Goal: Navigation & Orientation: Find specific page/section

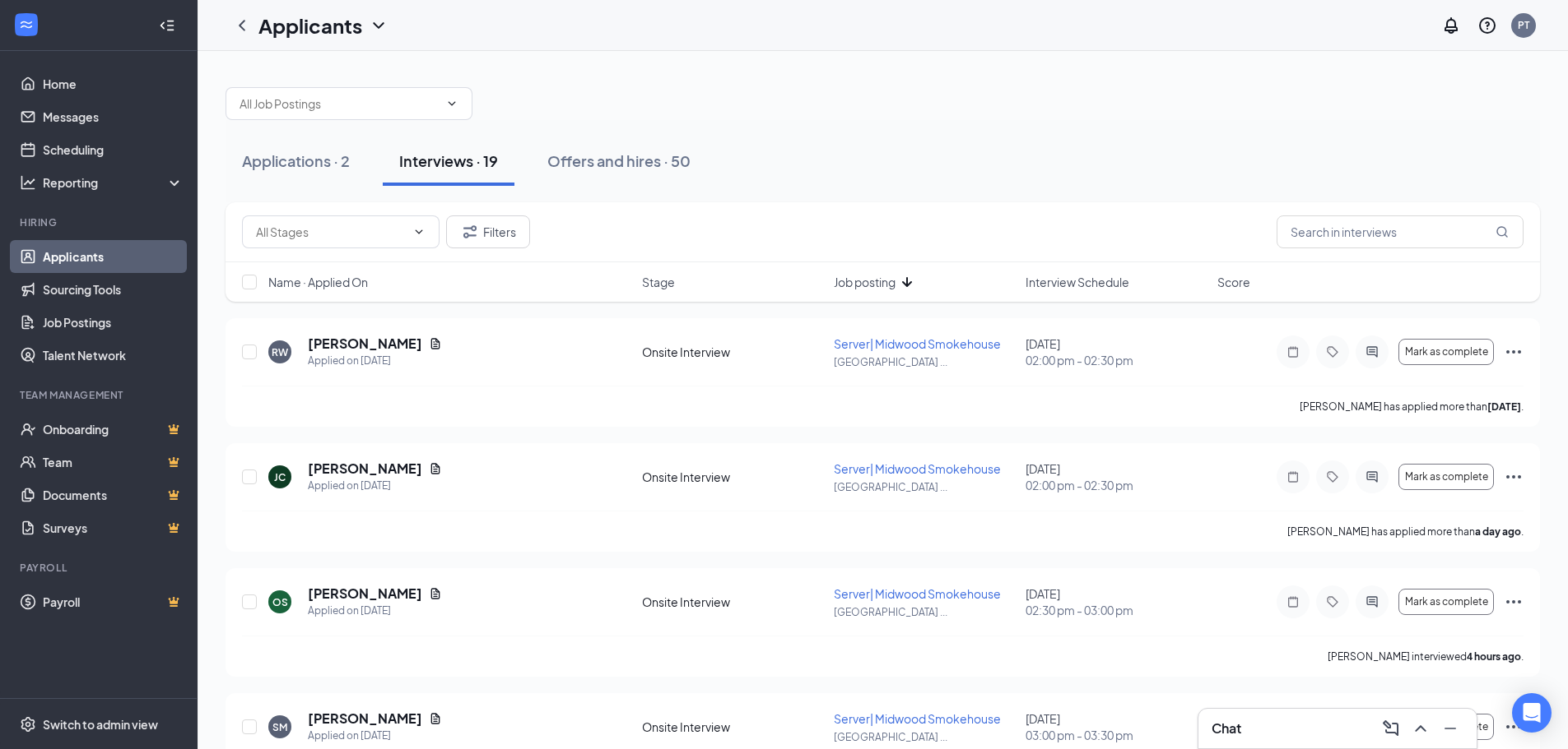
click at [1067, 281] on span "Interview Schedule" at bounding box center [1078, 282] width 104 height 16
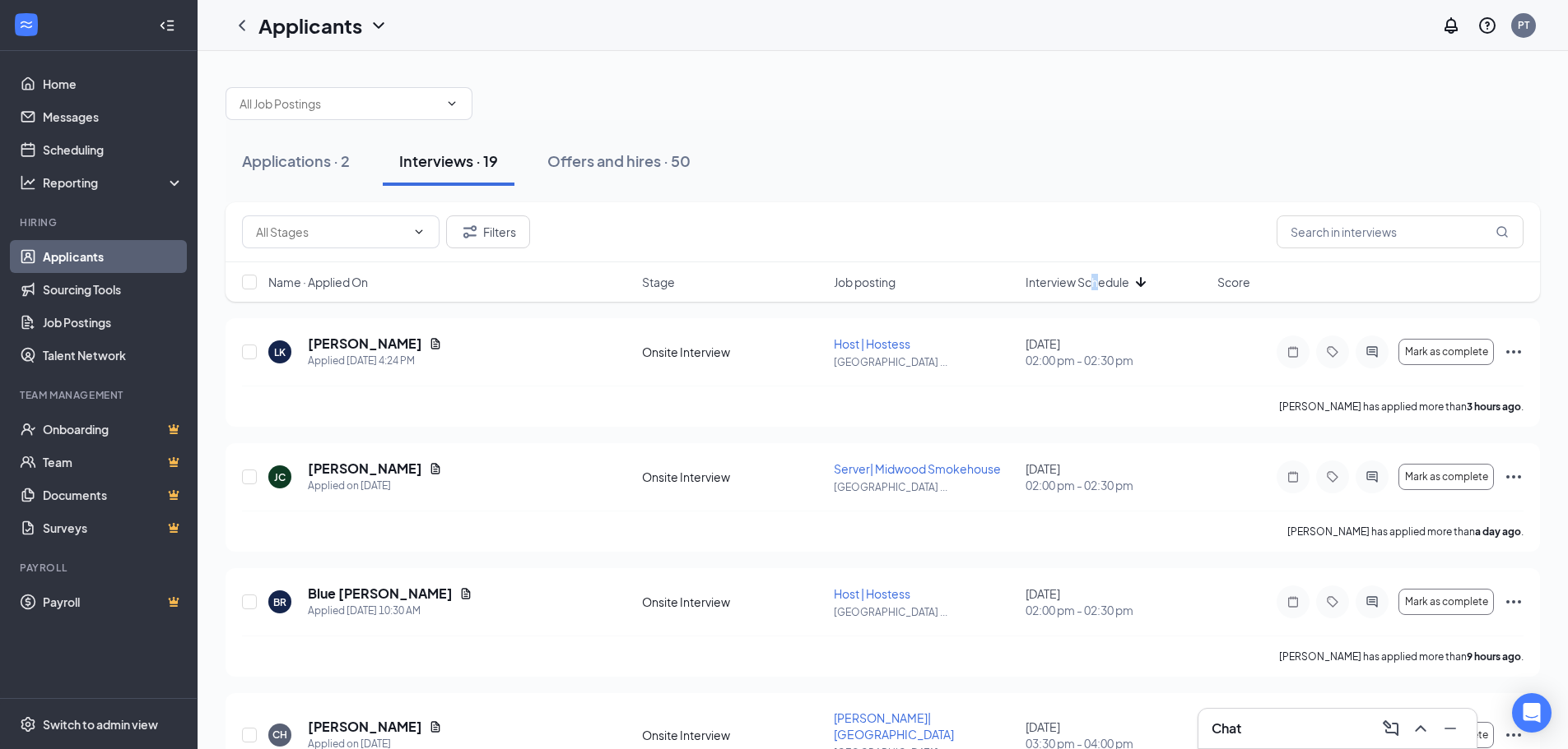
click at [1096, 279] on span "Interview Schedule" at bounding box center [1078, 282] width 104 height 16
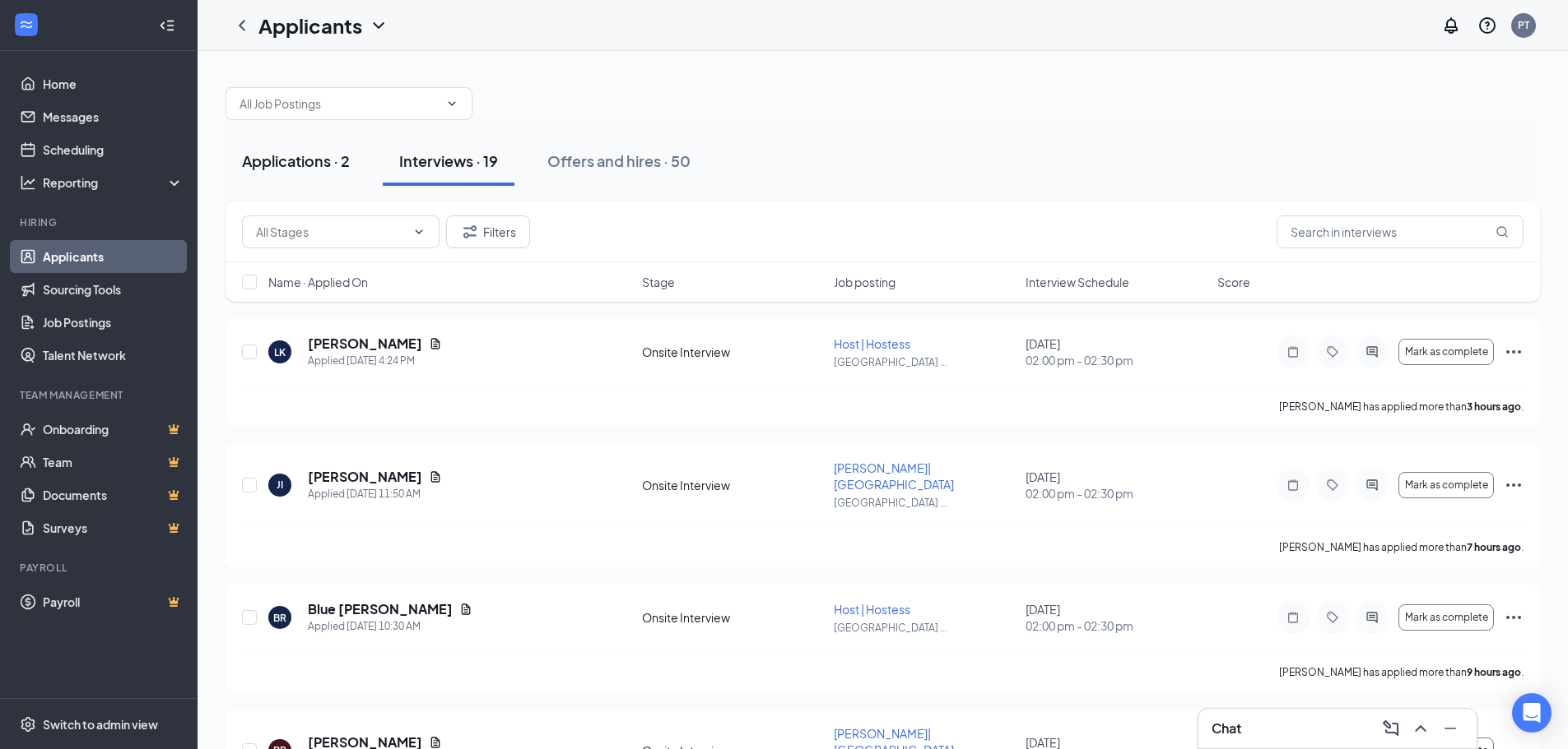
drag, startPoint x: 293, startPoint y: 151, endPoint x: 320, endPoint y: 153, distance: 27.1
click at [294, 152] on div "Applications · 2" at bounding box center [296, 160] width 107 height 20
